Goal: Find specific page/section: Find specific page/section

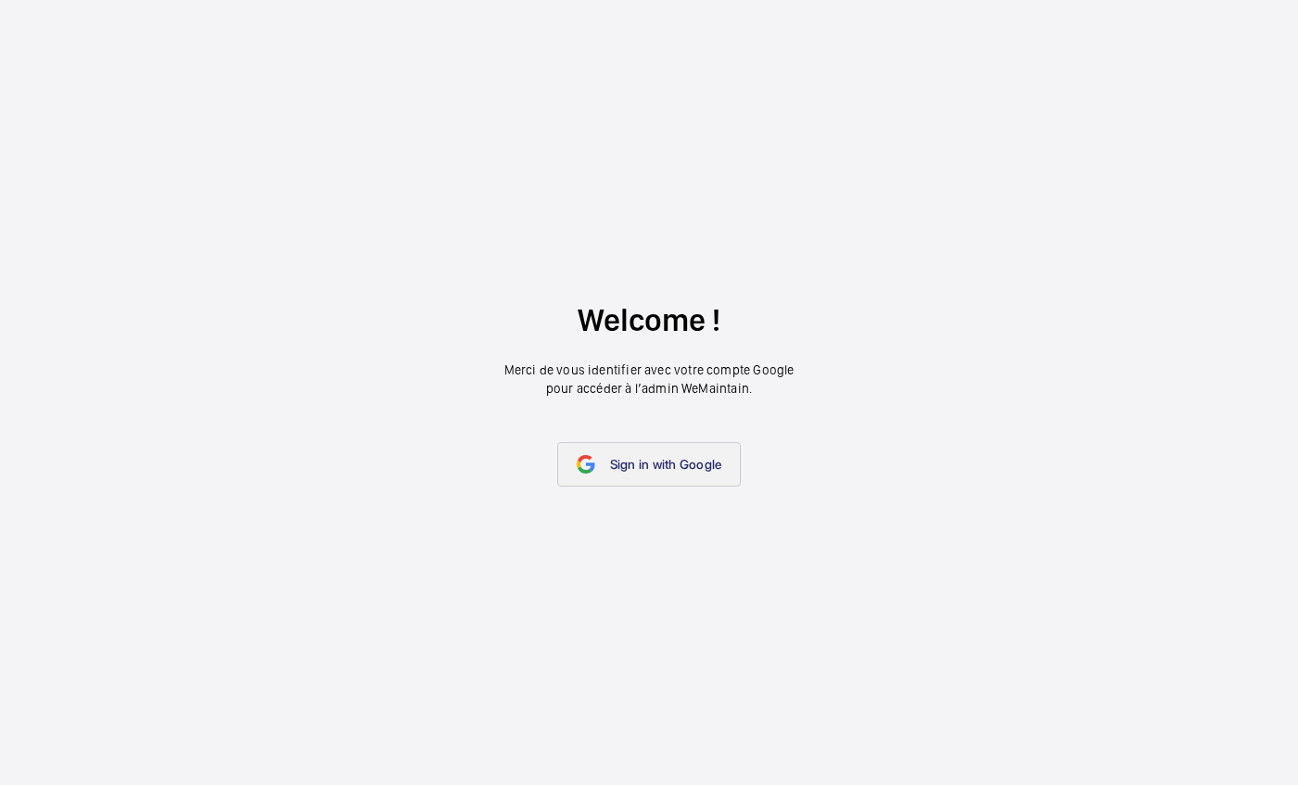
click at [696, 463] on span "Sign in with Google" at bounding box center [666, 464] width 112 height 15
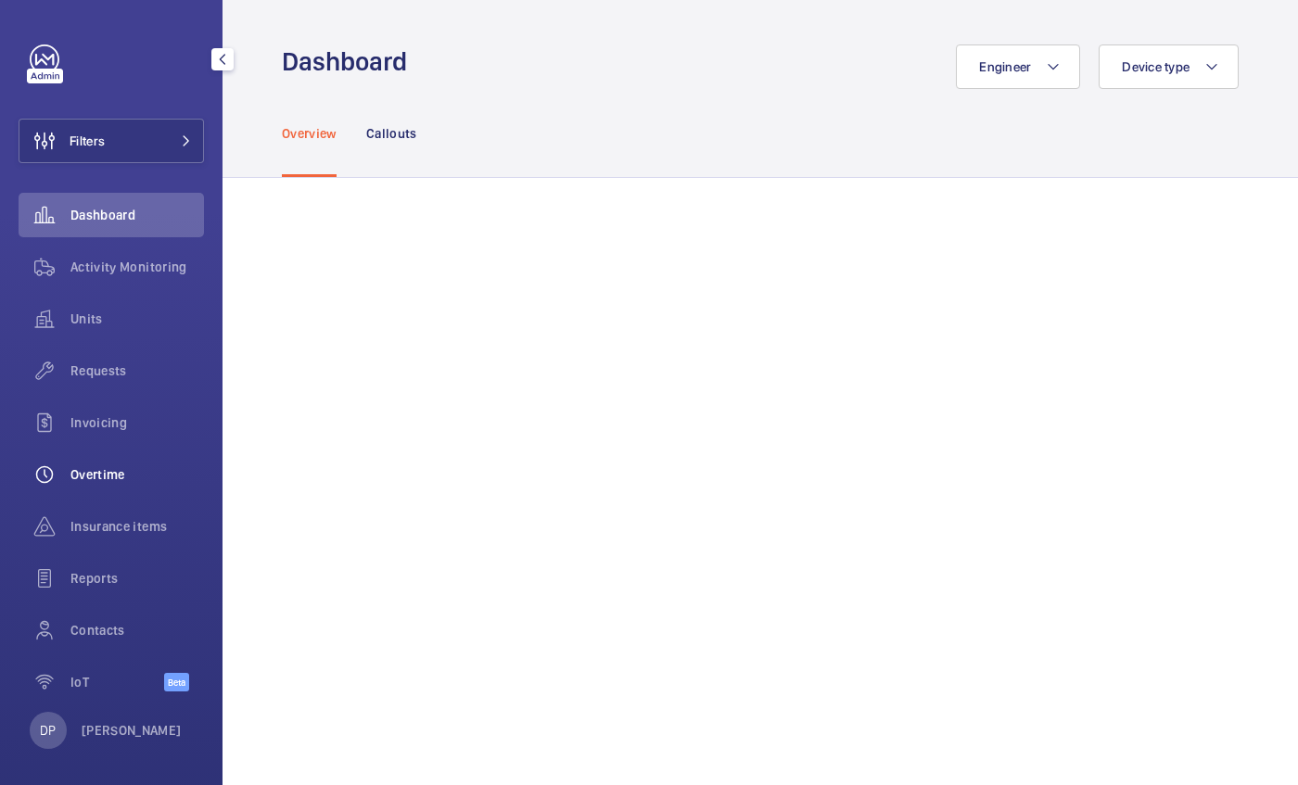
click at [90, 465] on span "Overtime" at bounding box center [137, 474] width 134 height 19
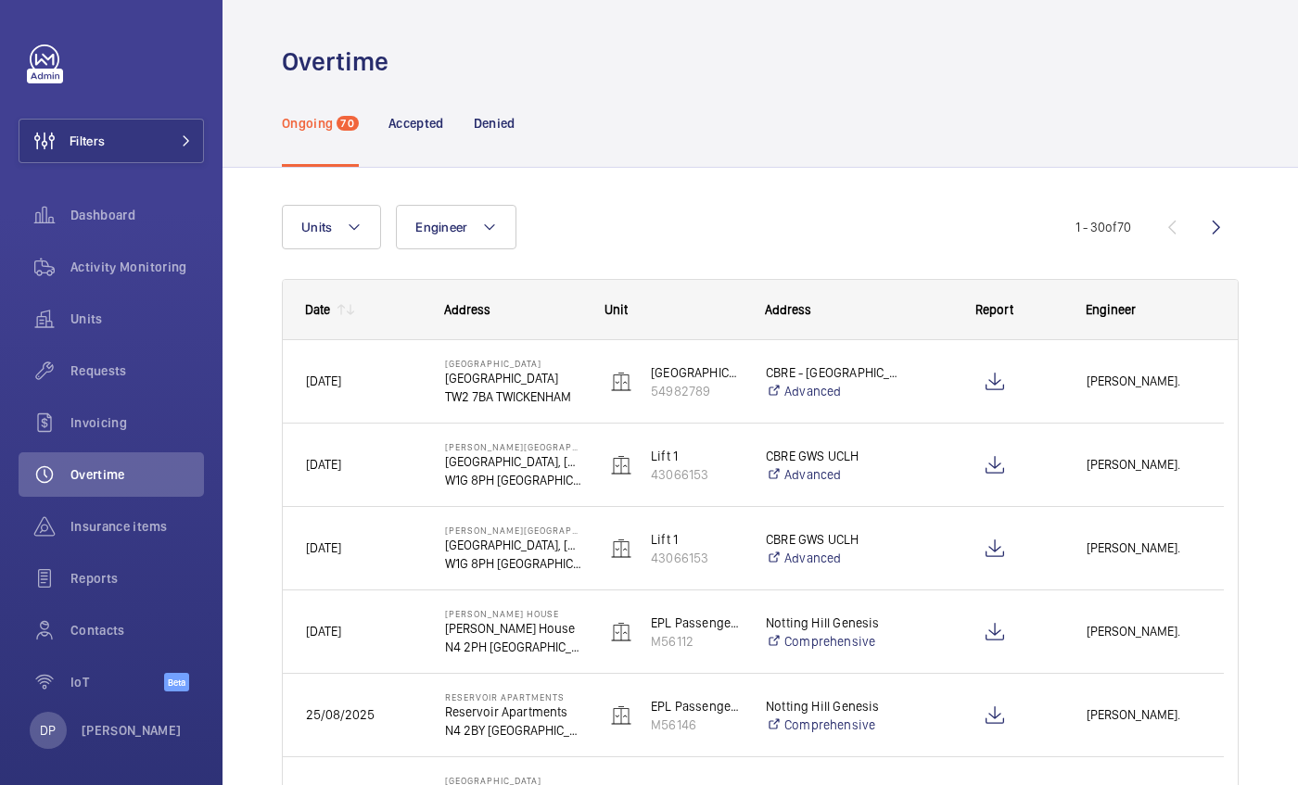
drag, startPoint x: 90, startPoint y: 465, endPoint x: 262, endPoint y: 566, distance: 199.9
click at [82, 375] on span "Requests" at bounding box center [137, 371] width 134 height 19
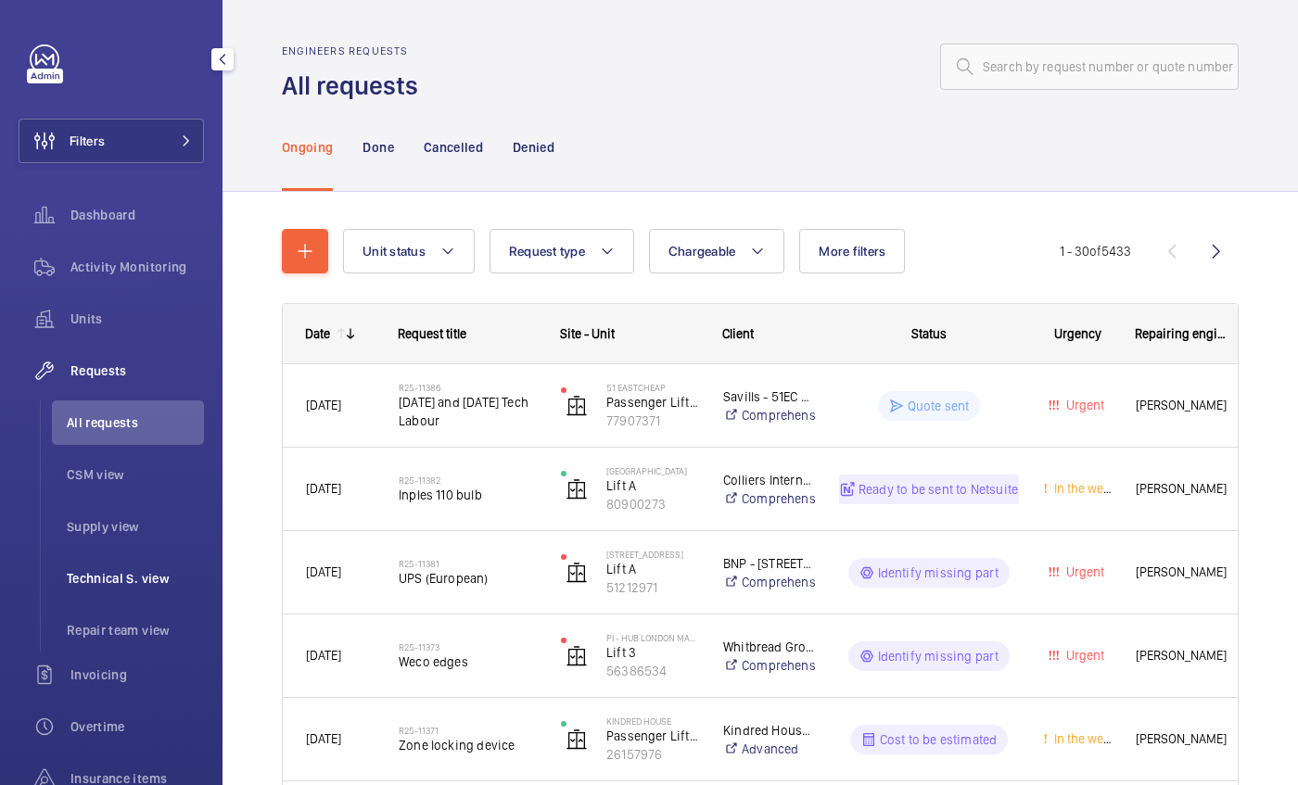
click at [84, 573] on span "Technical S. view" at bounding box center [135, 578] width 137 height 19
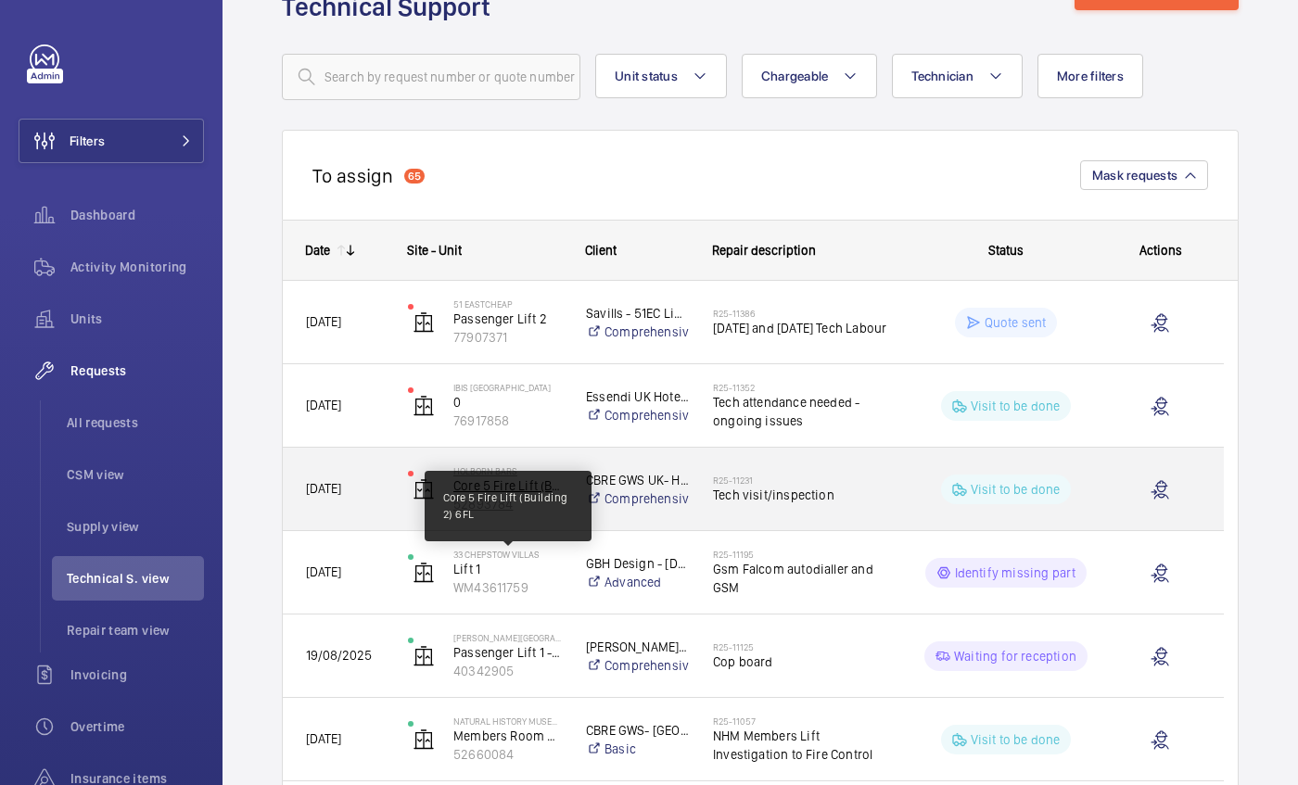
scroll to position [88, 0]
